Goal: Find specific page/section: Find specific page/section

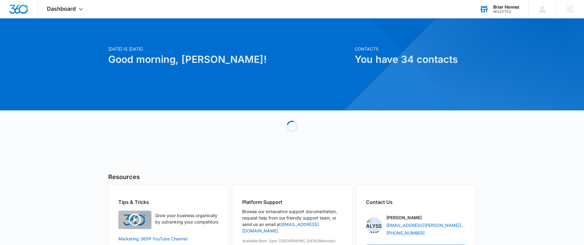
click at [506, 9] on div "M325752" at bounding box center [506, 11] width 26 height 4
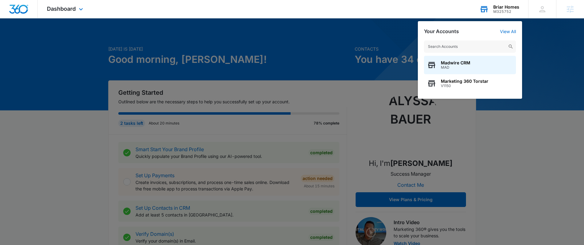
click at [472, 42] on input "text" at bounding box center [470, 46] width 92 height 12
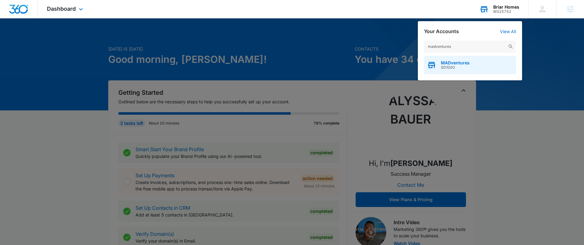
type input "madventures"
click at [462, 66] on span "SD1000" at bounding box center [455, 67] width 29 height 4
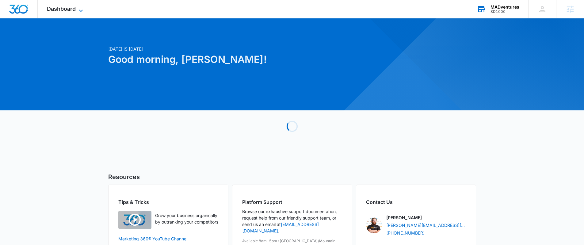
click at [66, 7] on span "Dashboard" at bounding box center [61, 9] width 29 height 6
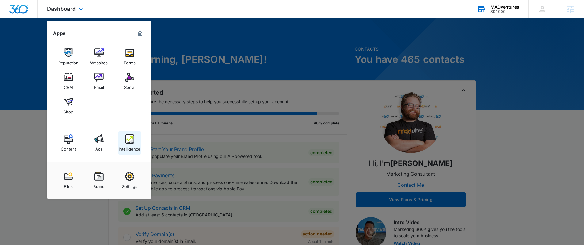
click at [131, 140] on img at bounding box center [129, 138] width 9 height 9
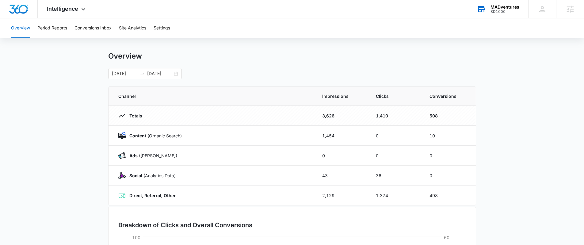
scroll to position [7, 0]
click at [67, 11] on span "Intelligence" at bounding box center [62, 9] width 31 height 6
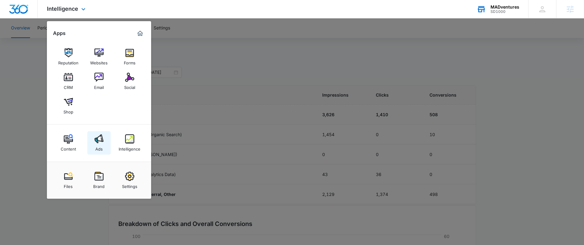
click at [103, 145] on link "Ads" at bounding box center [98, 142] width 23 height 23
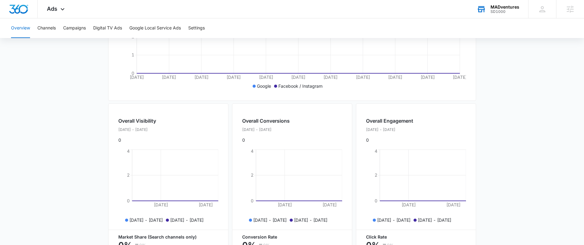
scroll to position [160, 0]
click at [48, 29] on button "Channels" at bounding box center [46, 28] width 18 height 20
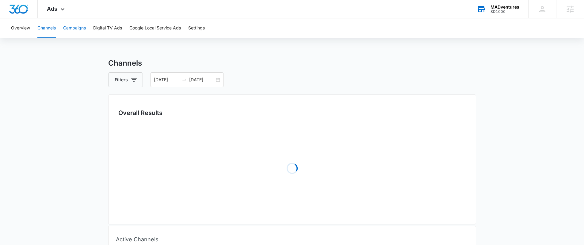
click at [68, 29] on button "Campaigns" at bounding box center [74, 28] width 23 height 20
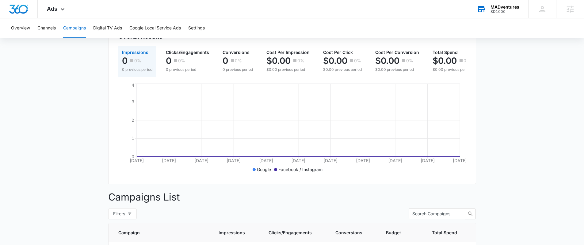
scroll to position [76, 0]
click at [56, 13] on div "Ads Apps Reputation Websites Forms CRM Email Social Shop Content Ads Intelligen…" at bounding box center [57, 9] width 38 height 18
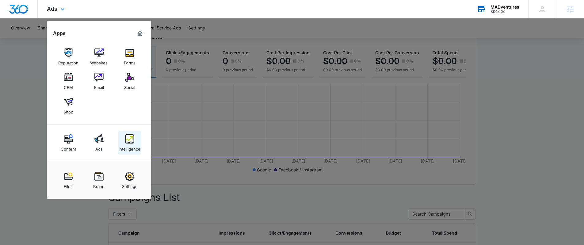
click at [122, 137] on link "Intelligence" at bounding box center [129, 142] width 23 height 23
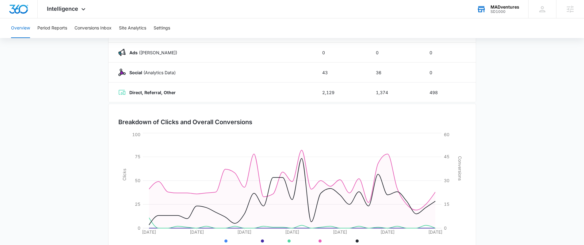
scroll to position [135, 0]
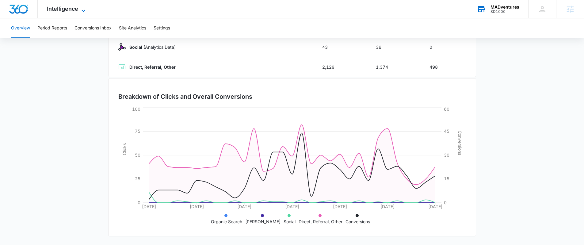
click at [76, 11] on span "Intelligence" at bounding box center [62, 9] width 31 height 6
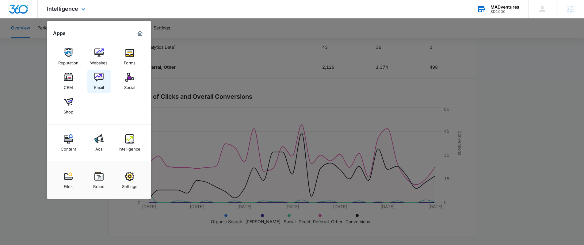
click at [98, 80] on img at bounding box center [98, 77] width 9 height 9
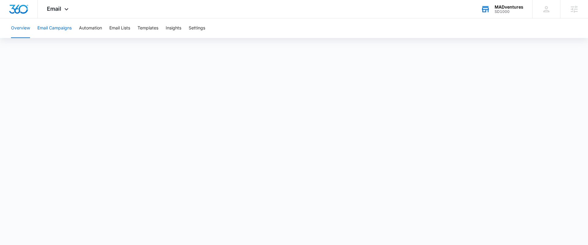
click at [55, 31] on button "Email Campaigns" at bounding box center [54, 28] width 34 height 20
click at [92, 28] on button "Automation" at bounding box center [90, 28] width 23 height 20
